Goal: Go to known website: Access a specific website the user already knows

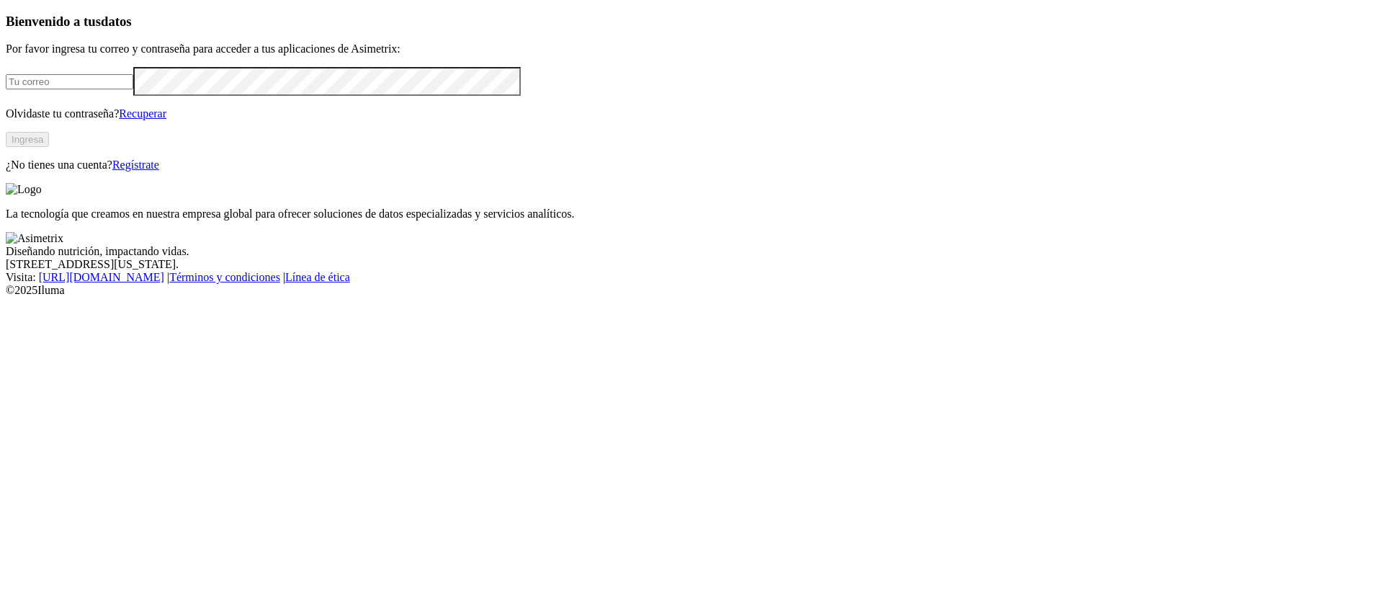
type input "[EMAIL_ADDRESS][DOMAIN_NAME]"
click at [49, 147] on button "Ingresa" at bounding box center [27, 139] width 43 height 15
